Goal: Information Seeking & Learning: Learn about a topic

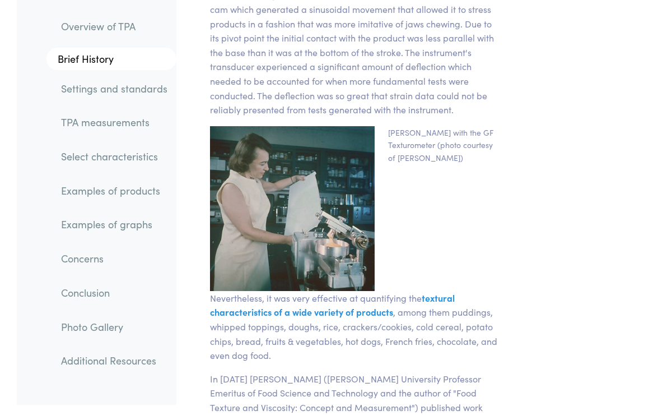
scroll to position [2139, 0]
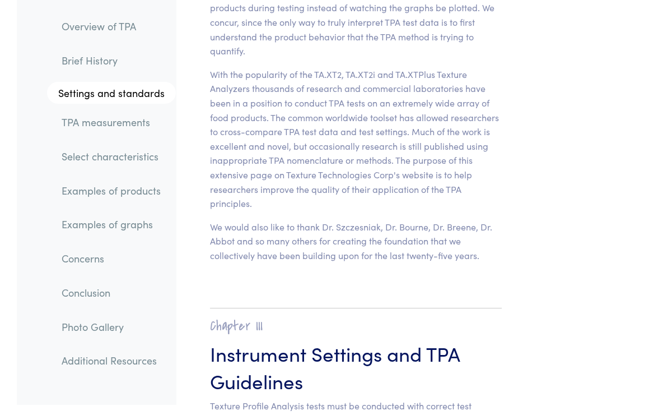
click at [83, 224] on link "Examples of graphs" at bounding box center [114, 224] width 123 height 26
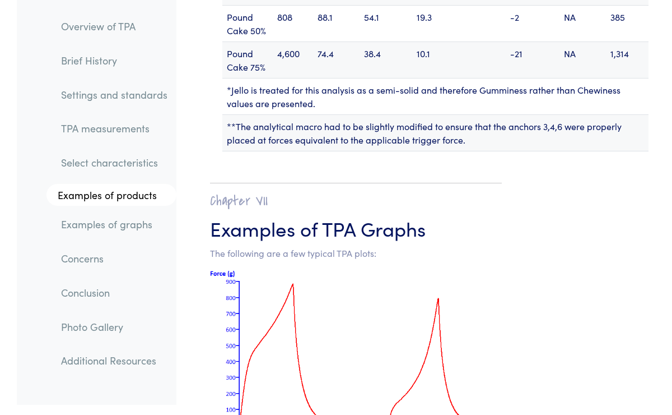
scroll to position [15443, 0]
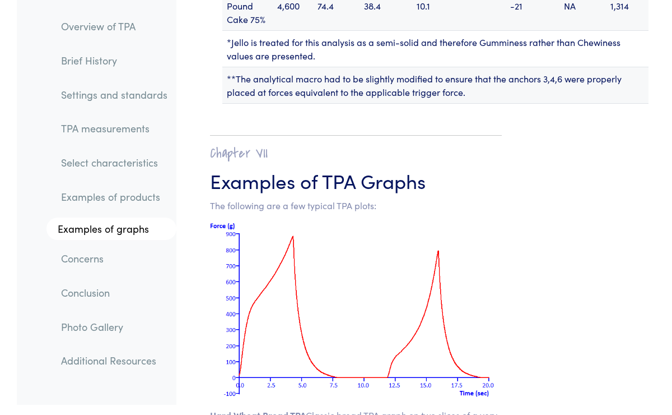
click at [89, 204] on link "Examples of products" at bounding box center [114, 197] width 124 height 26
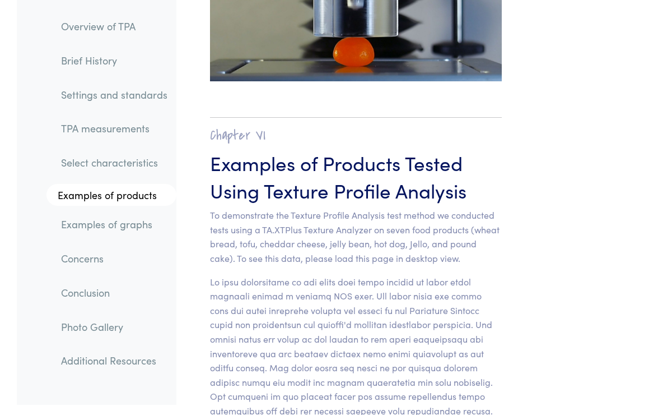
scroll to position [12321, 0]
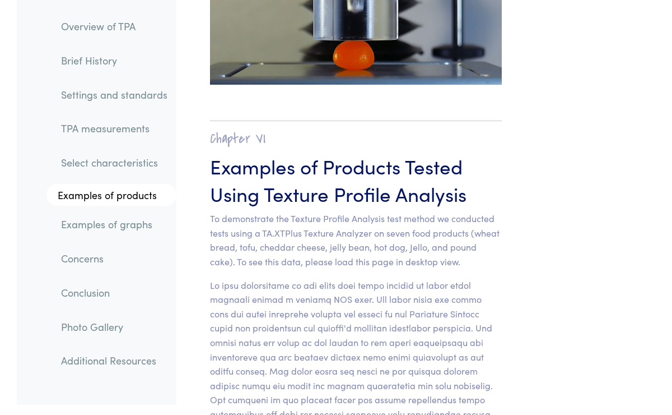
click at [89, 231] on link "Examples of graphs" at bounding box center [114, 224] width 124 height 26
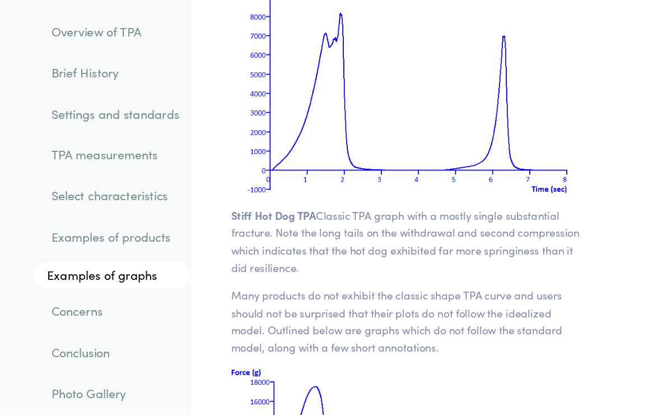
scroll to position [15863, 0]
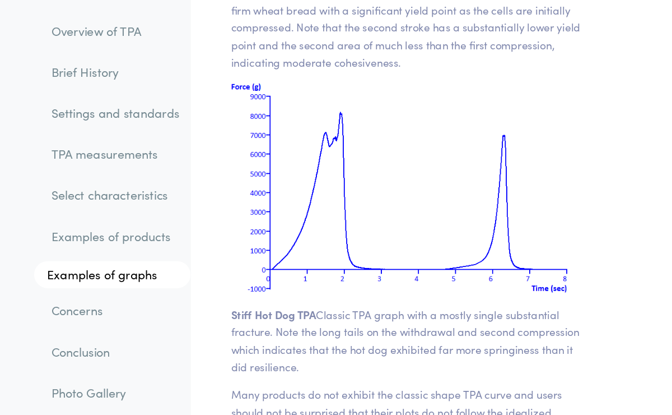
click at [93, 184] on link "Examples of products" at bounding box center [114, 197] width 124 height 26
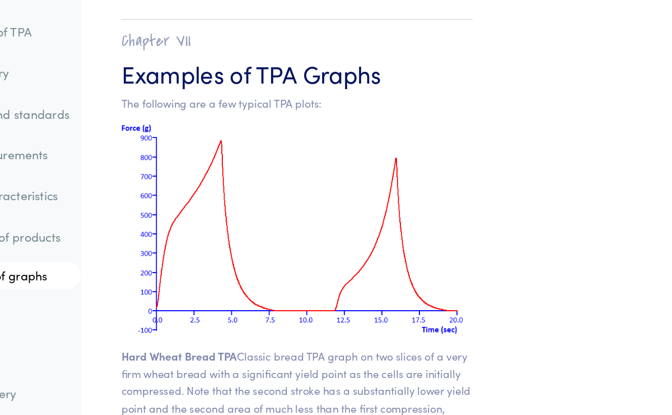
scroll to position [15509, 0]
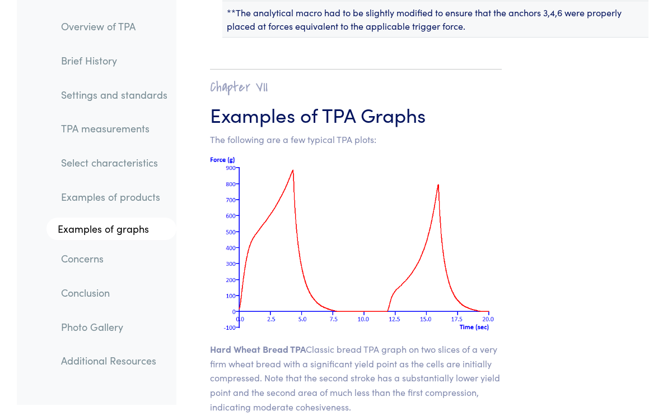
click at [80, 197] on link "Examples of products" at bounding box center [114, 197] width 124 height 26
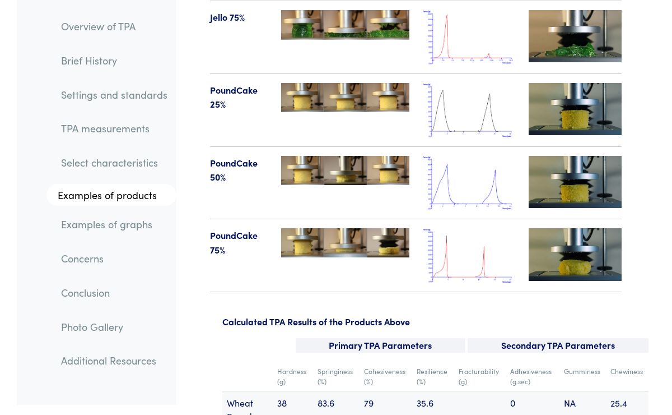
scroll to position [14351, 0]
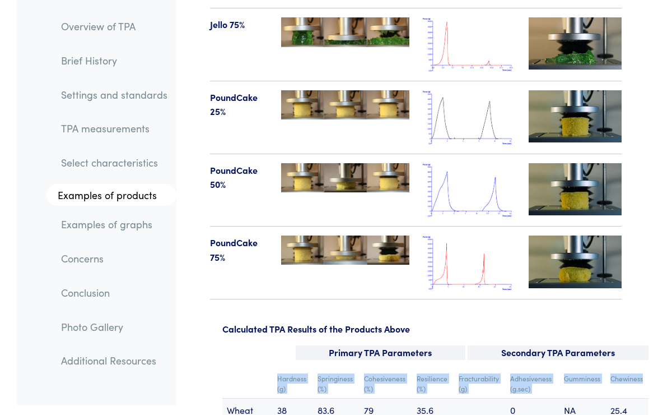
drag, startPoint x: 276, startPoint y: 264, endPoint x: 646, endPoint y: 267, distance: 369.8
click at [646, 369] on tr "Hardness (g) Springiness (%) Cohesiveness (%) Resilience (%) Fracturability (g)…" at bounding box center [435, 384] width 426 height 30
copy tr "Hardness (g) Springiness (%) Cohesiveness (%) Resilience (%) Fracturability (g)…"
